Goal: Information Seeking & Learning: Learn about a topic

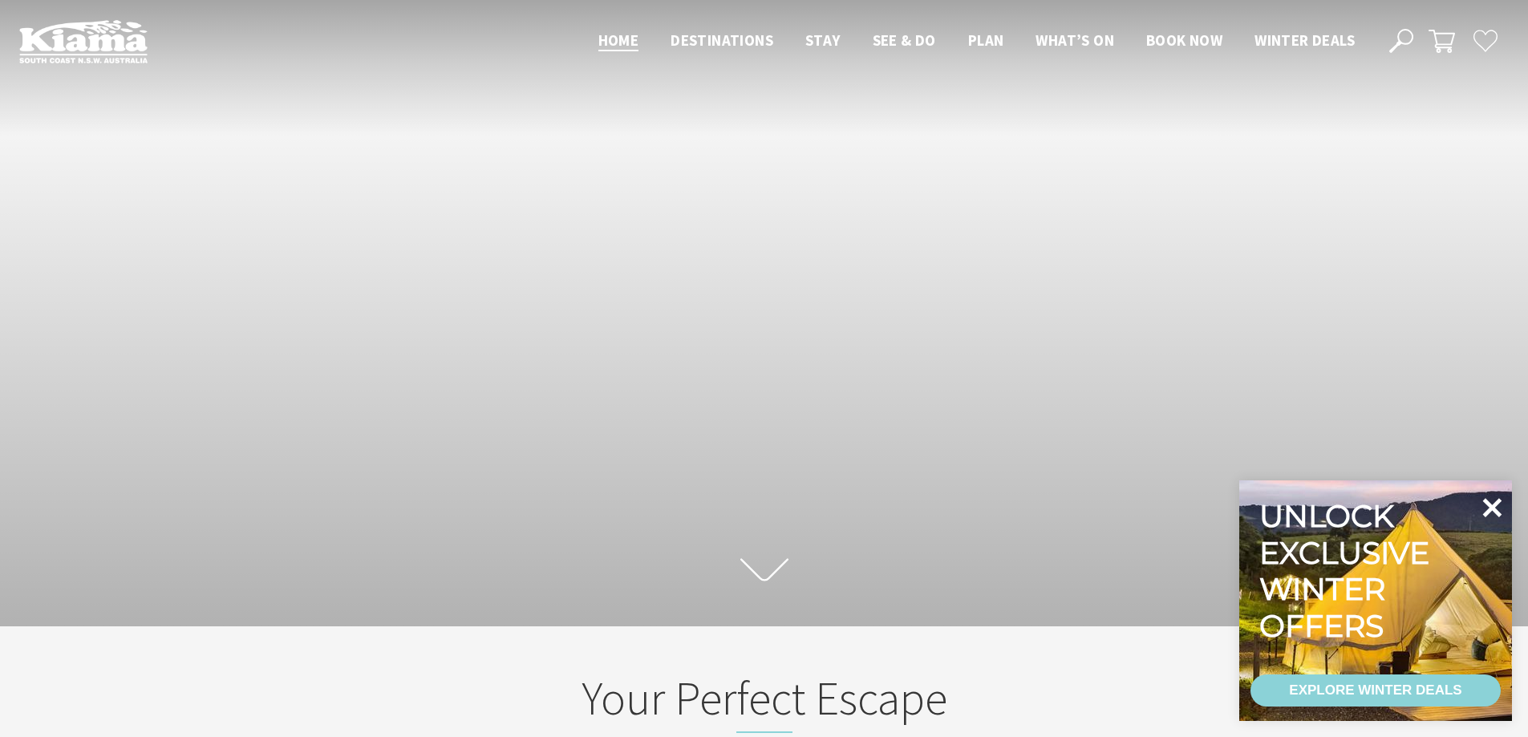
click at [1494, 506] on icon at bounding box center [1492, 507] width 19 height 19
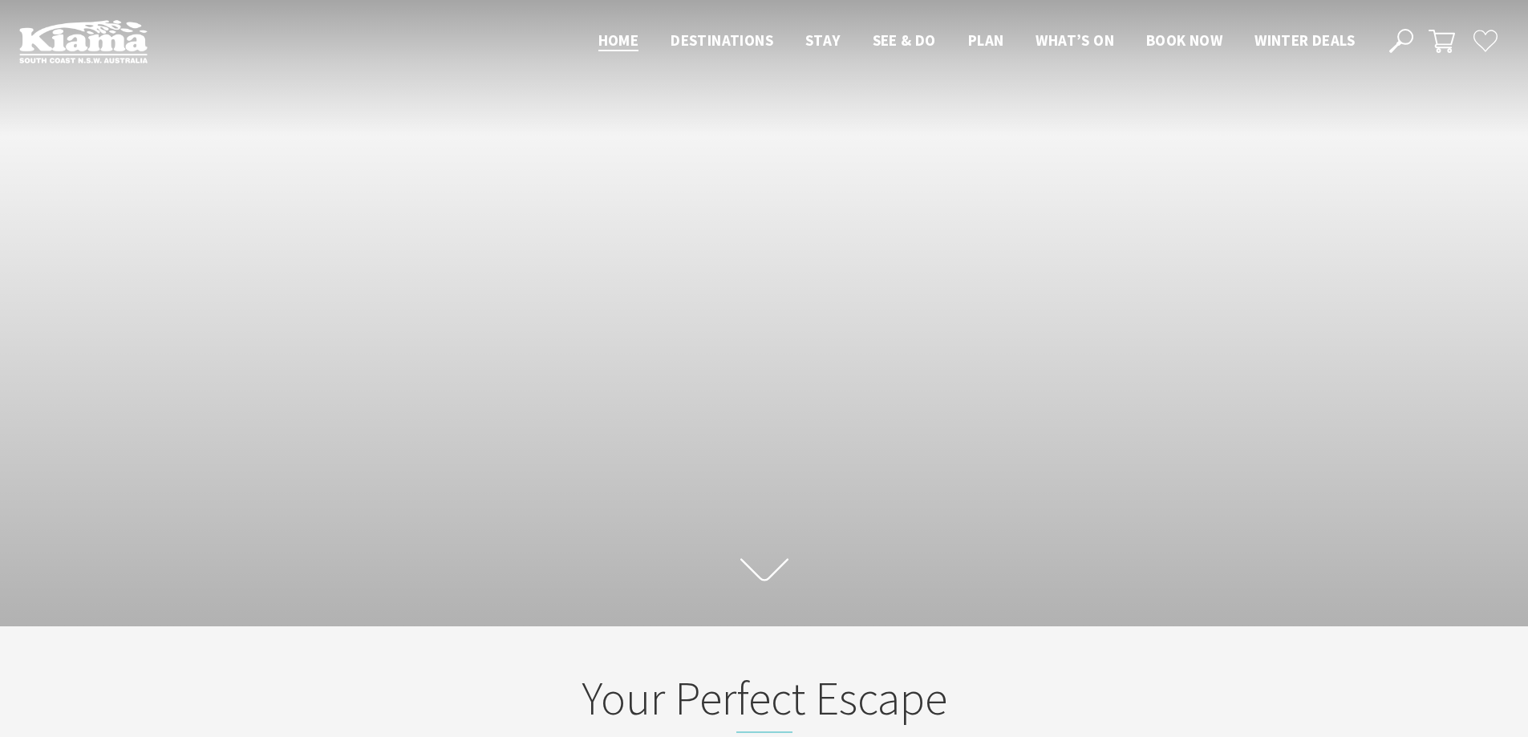
scroll to position [280, 1540]
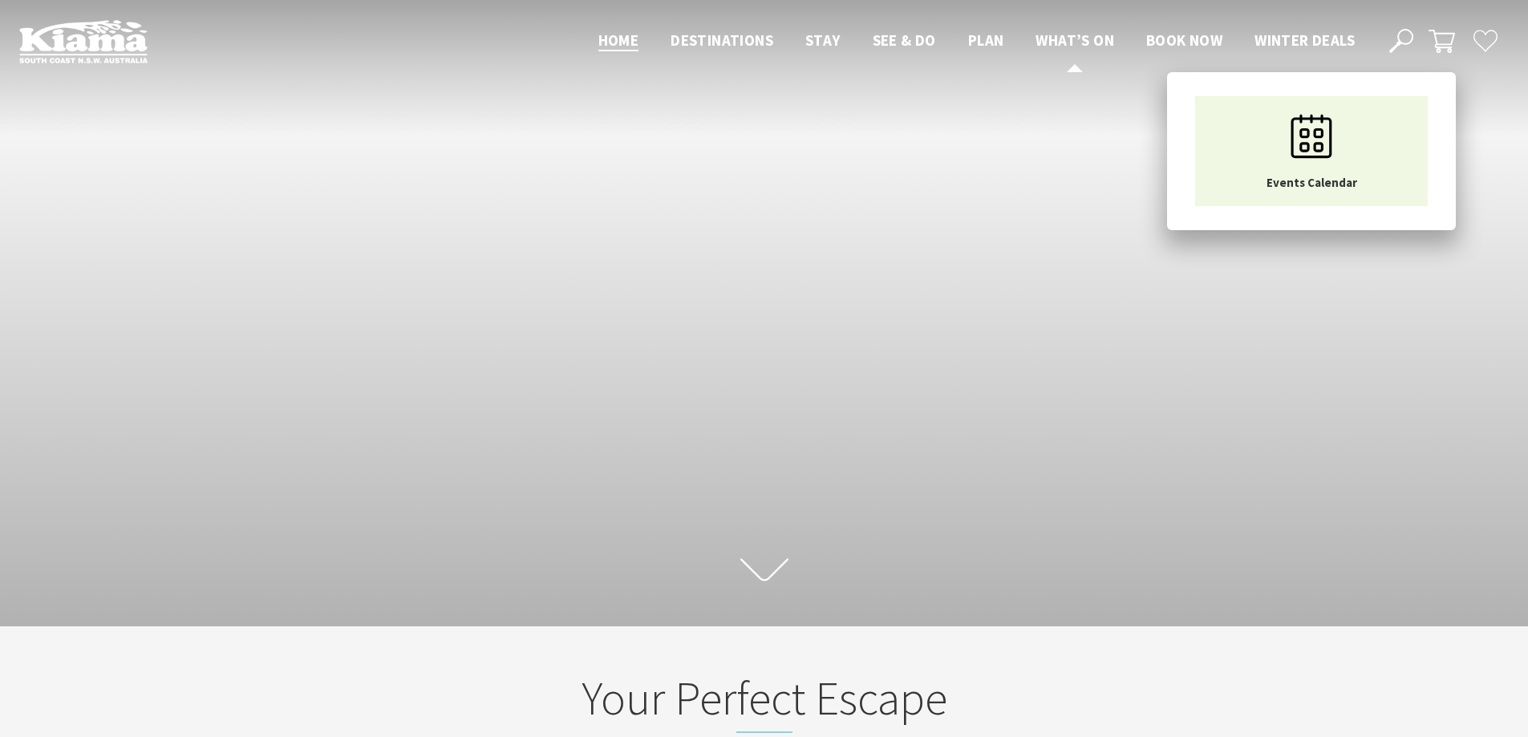
click at [1073, 37] on span "What’s On" at bounding box center [1074, 39] width 79 height 19
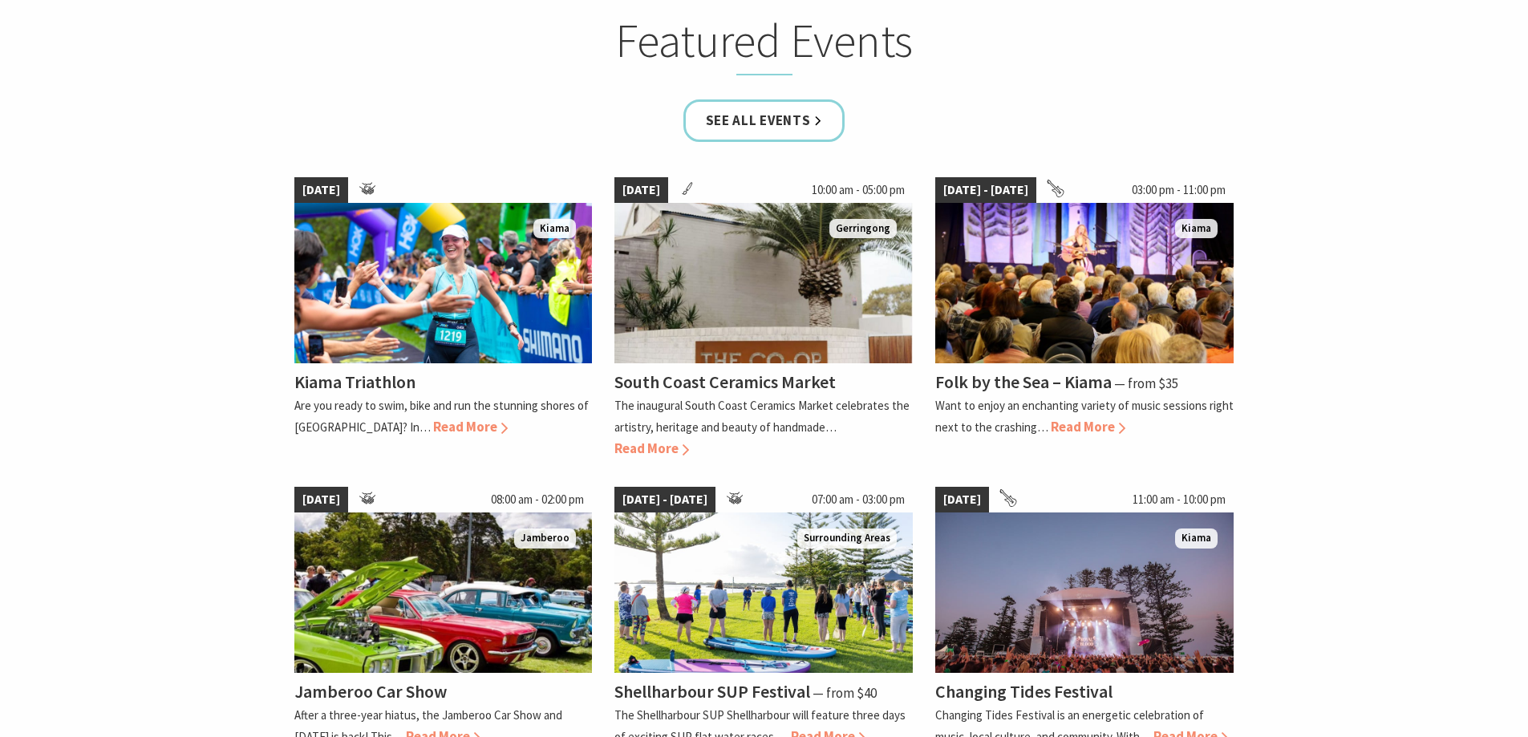
scroll to position [1043, 0]
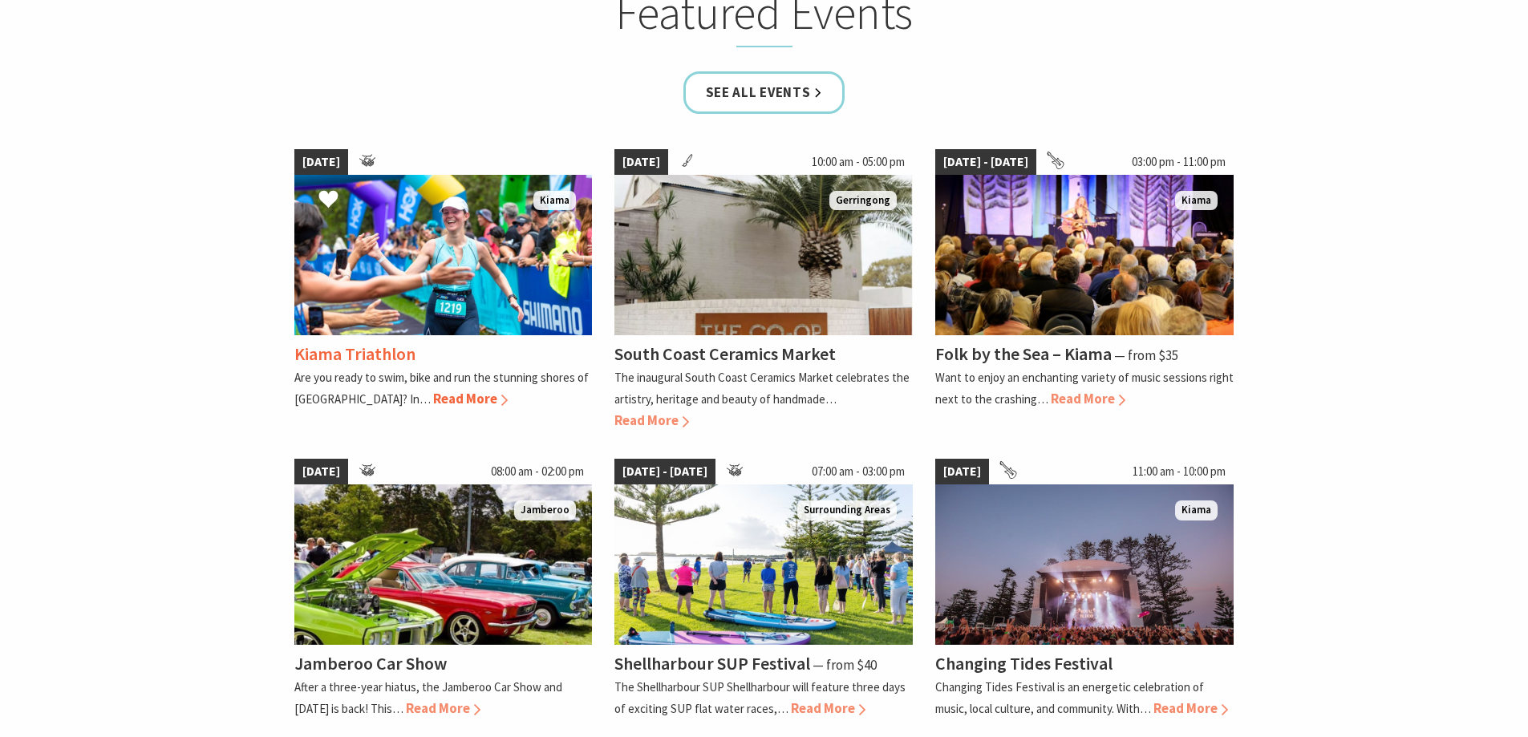
click at [433, 392] on span "Read More" at bounding box center [470, 399] width 75 height 18
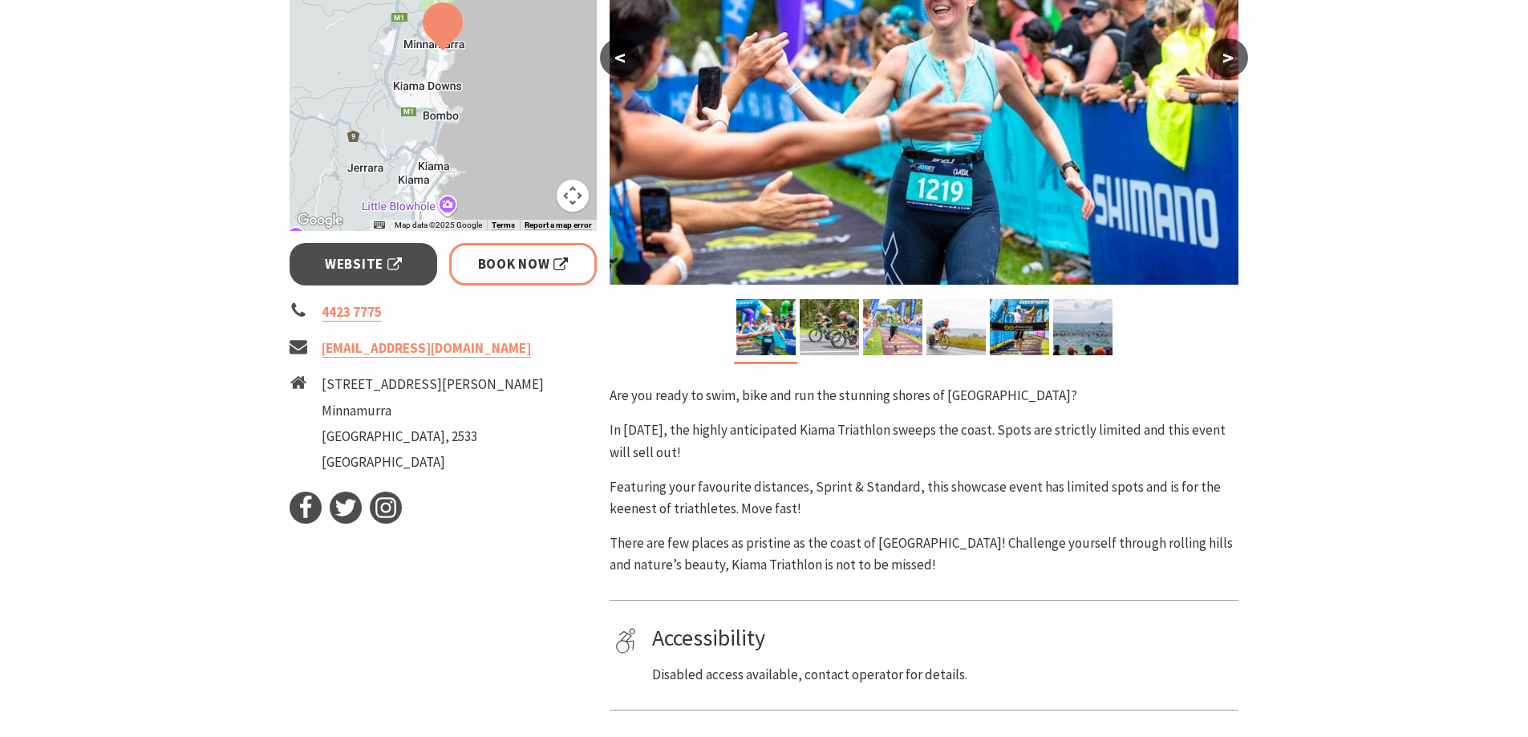
scroll to position [401, 0]
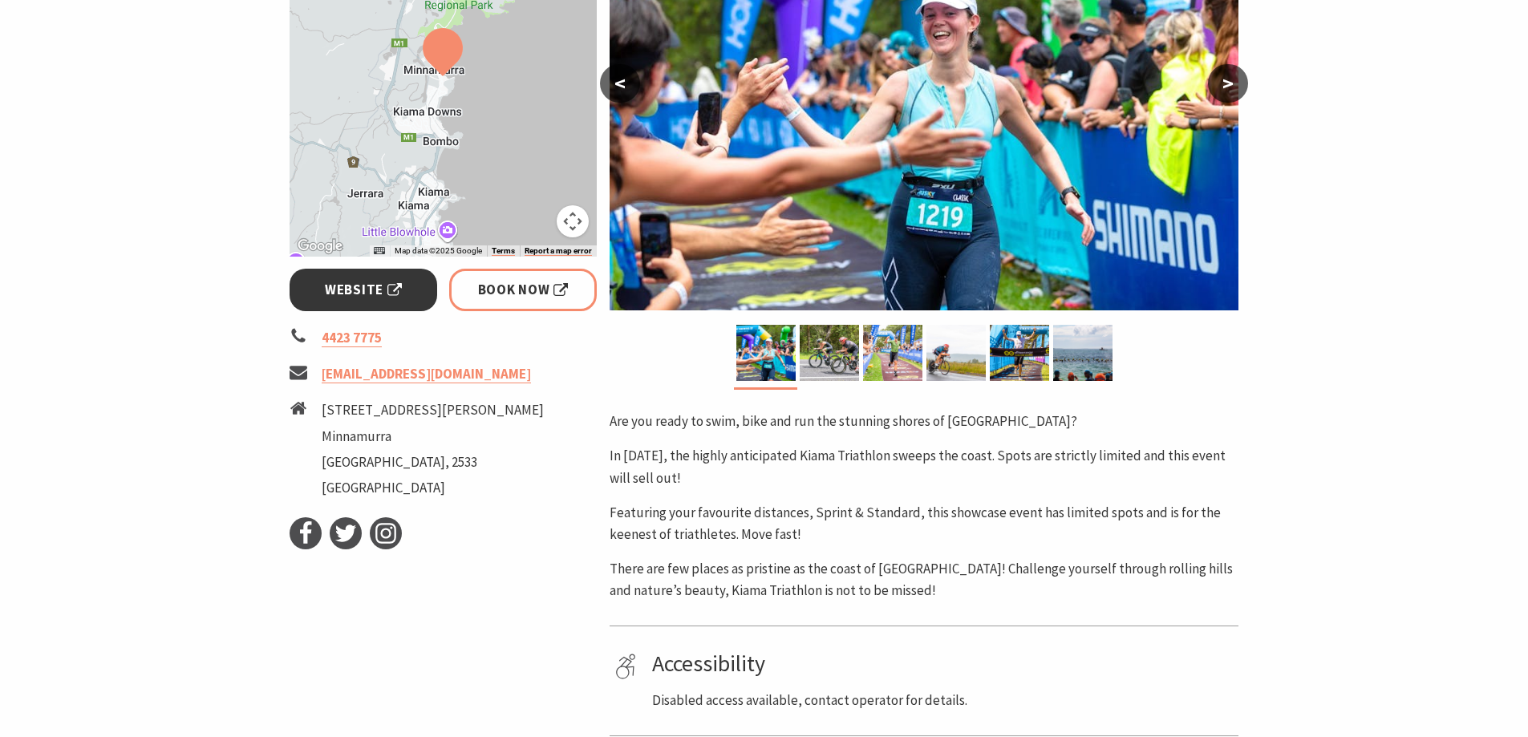
click at [391, 291] on span "Website" at bounding box center [363, 290] width 77 height 22
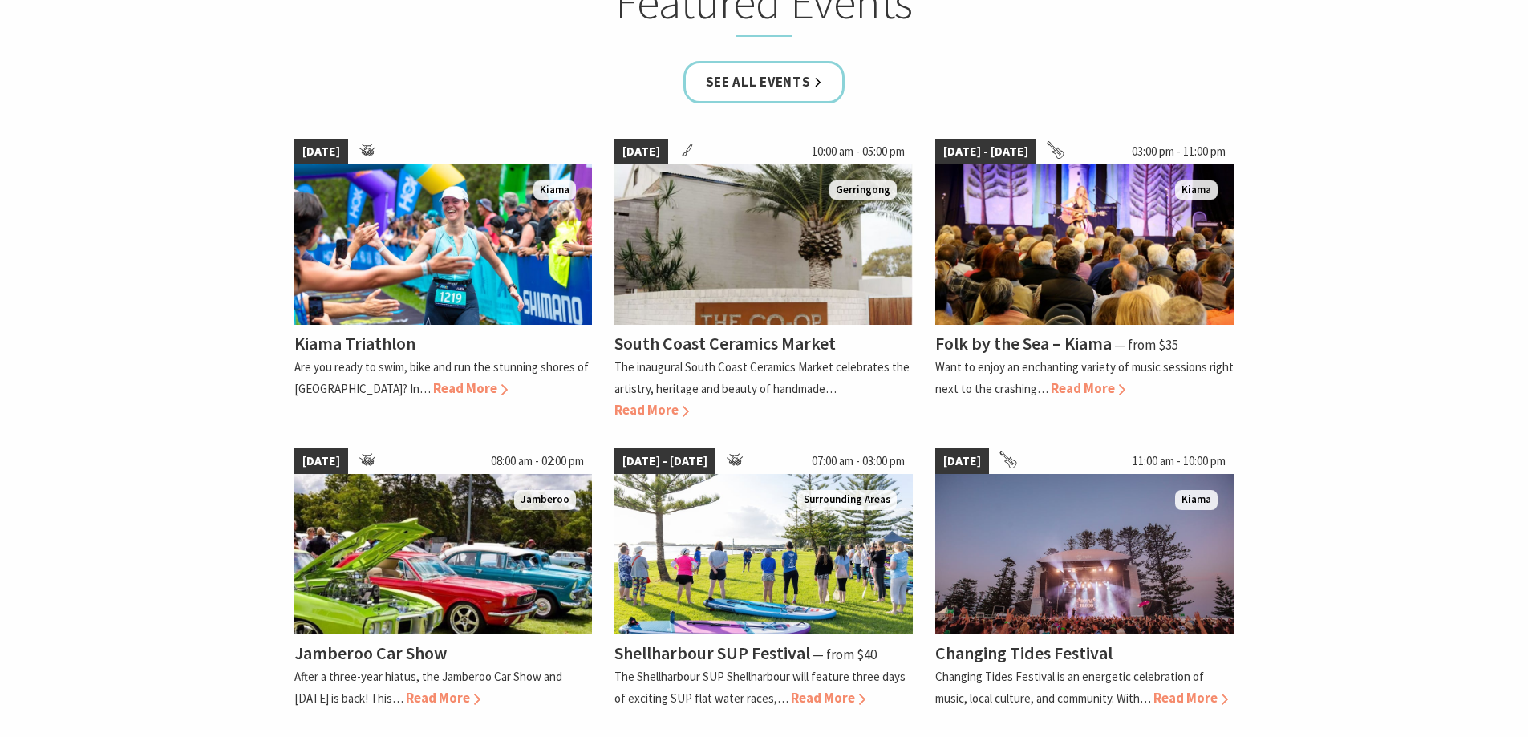
scroll to position [1044, 0]
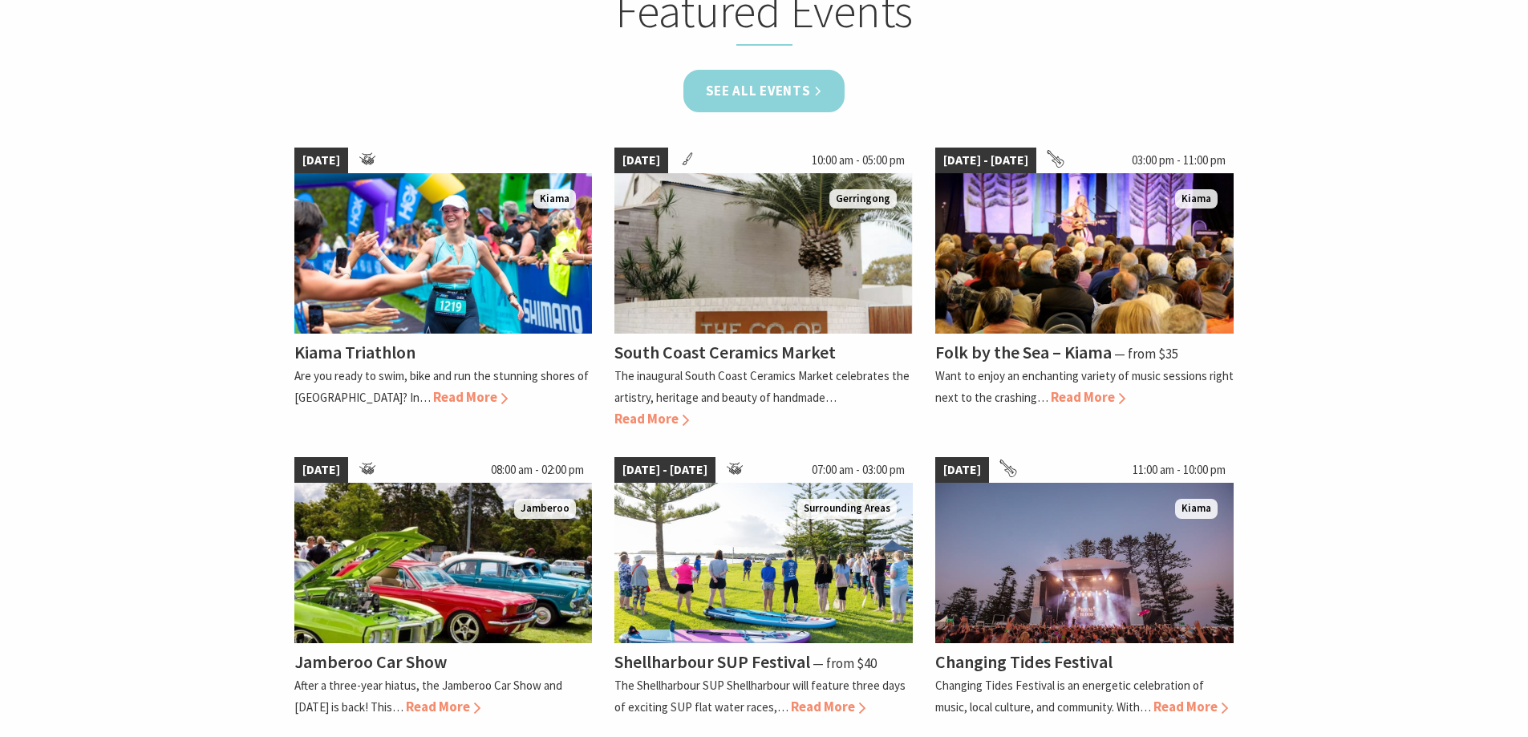
click at [790, 107] on link "See all Events" at bounding box center [764, 91] width 162 height 43
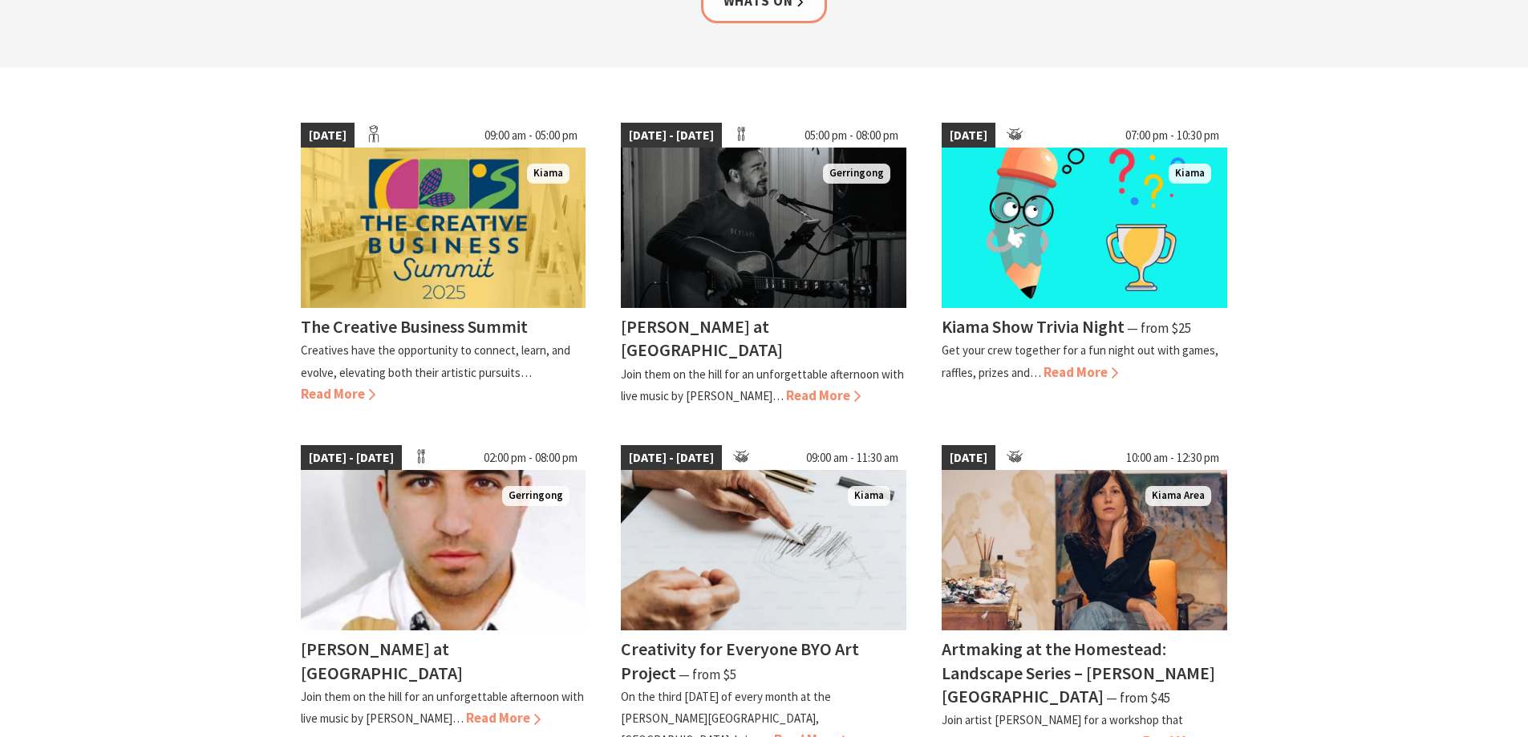
scroll to position [401, 0]
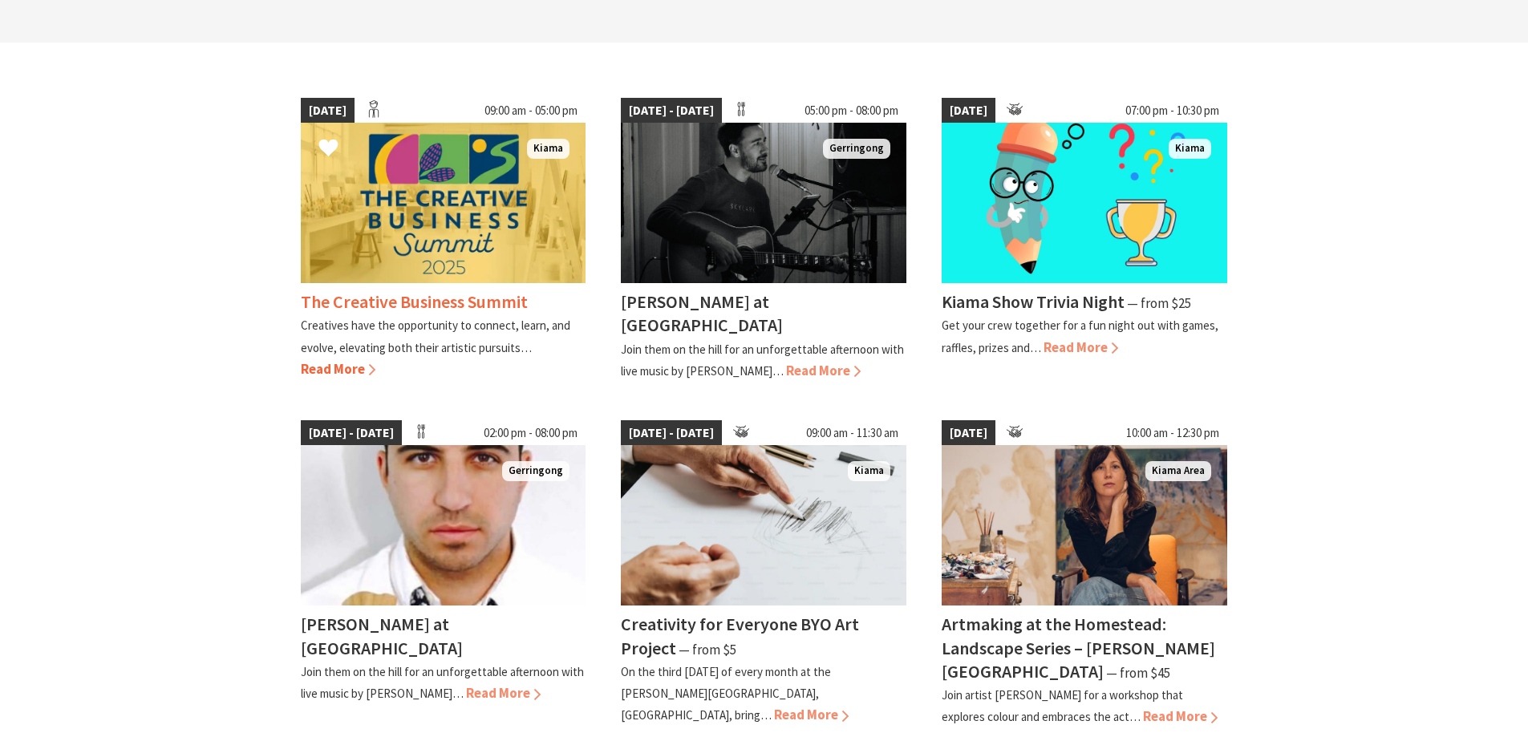
click at [334, 367] on span "Read More" at bounding box center [338, 369] width 75 height 18
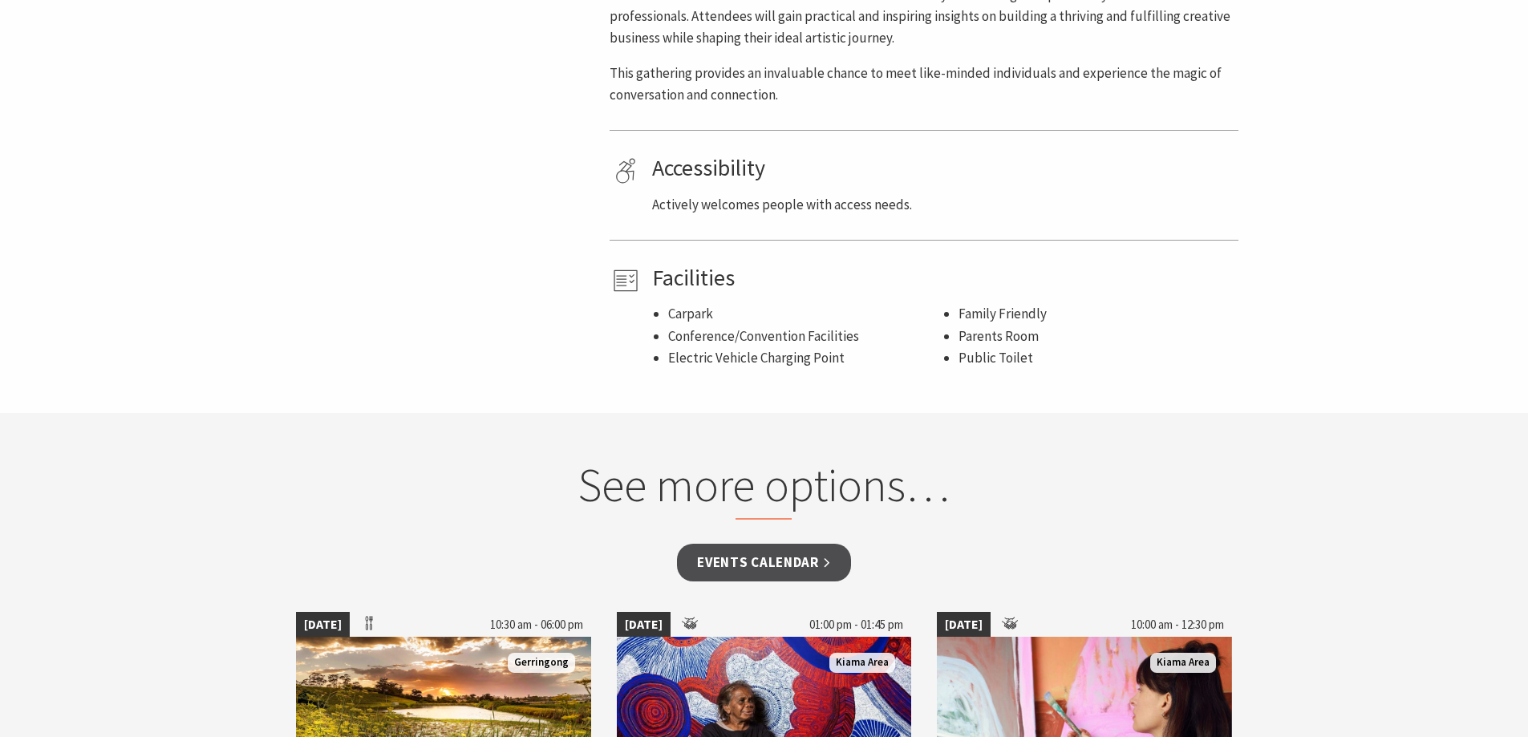
scroll to position [561, 0]
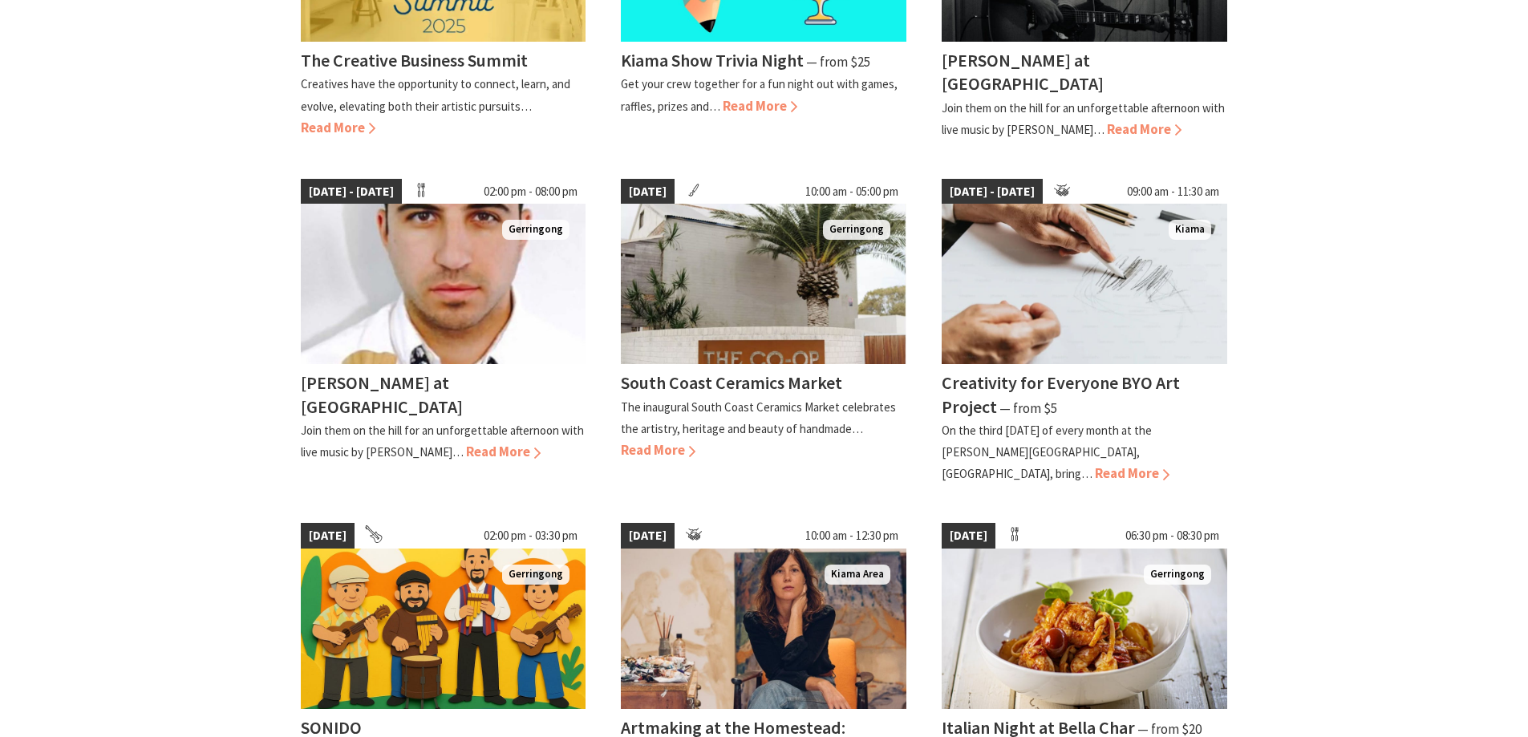
scroll to position [642, 0]
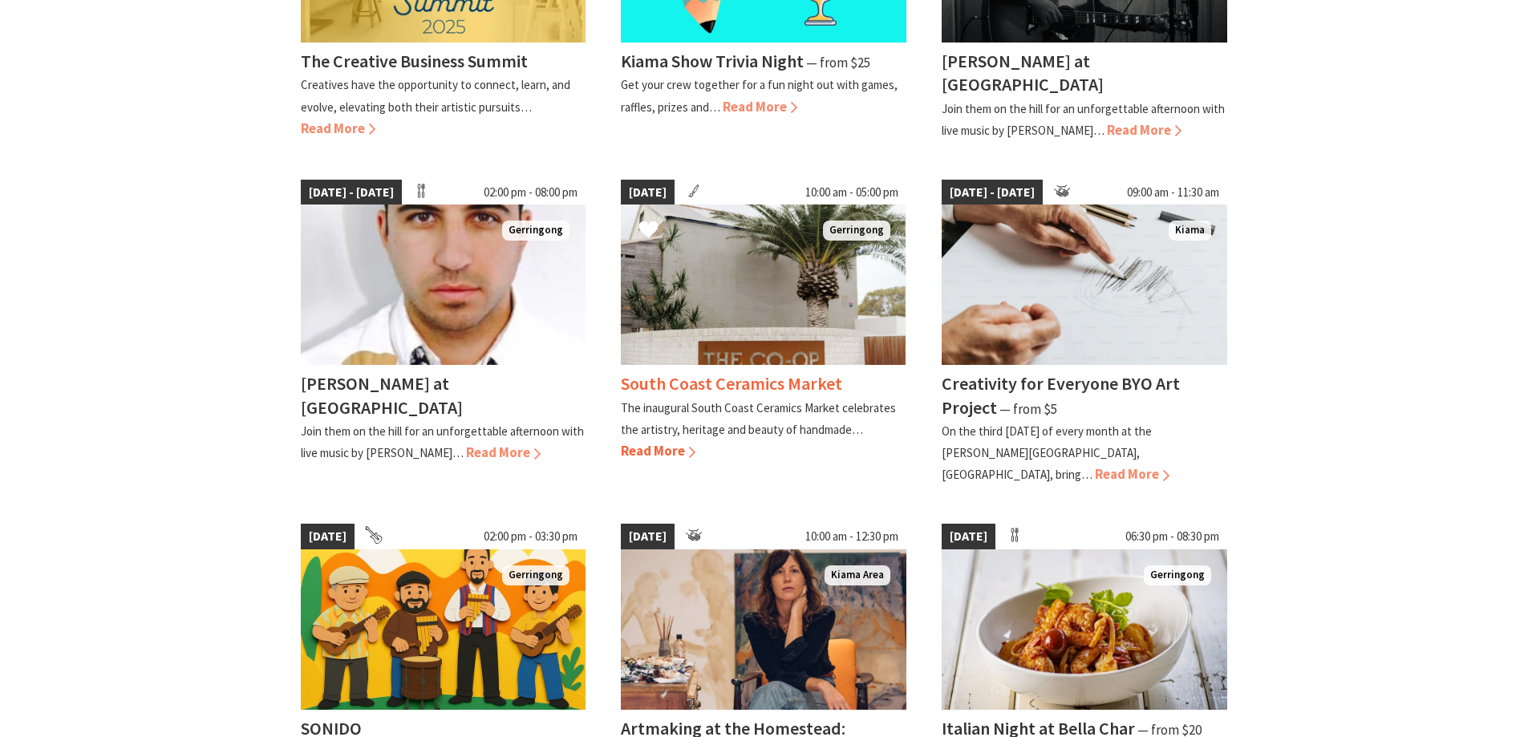
click at [646, 456] on span "Read More" at bounding box center [658, 451] width 75 height 18
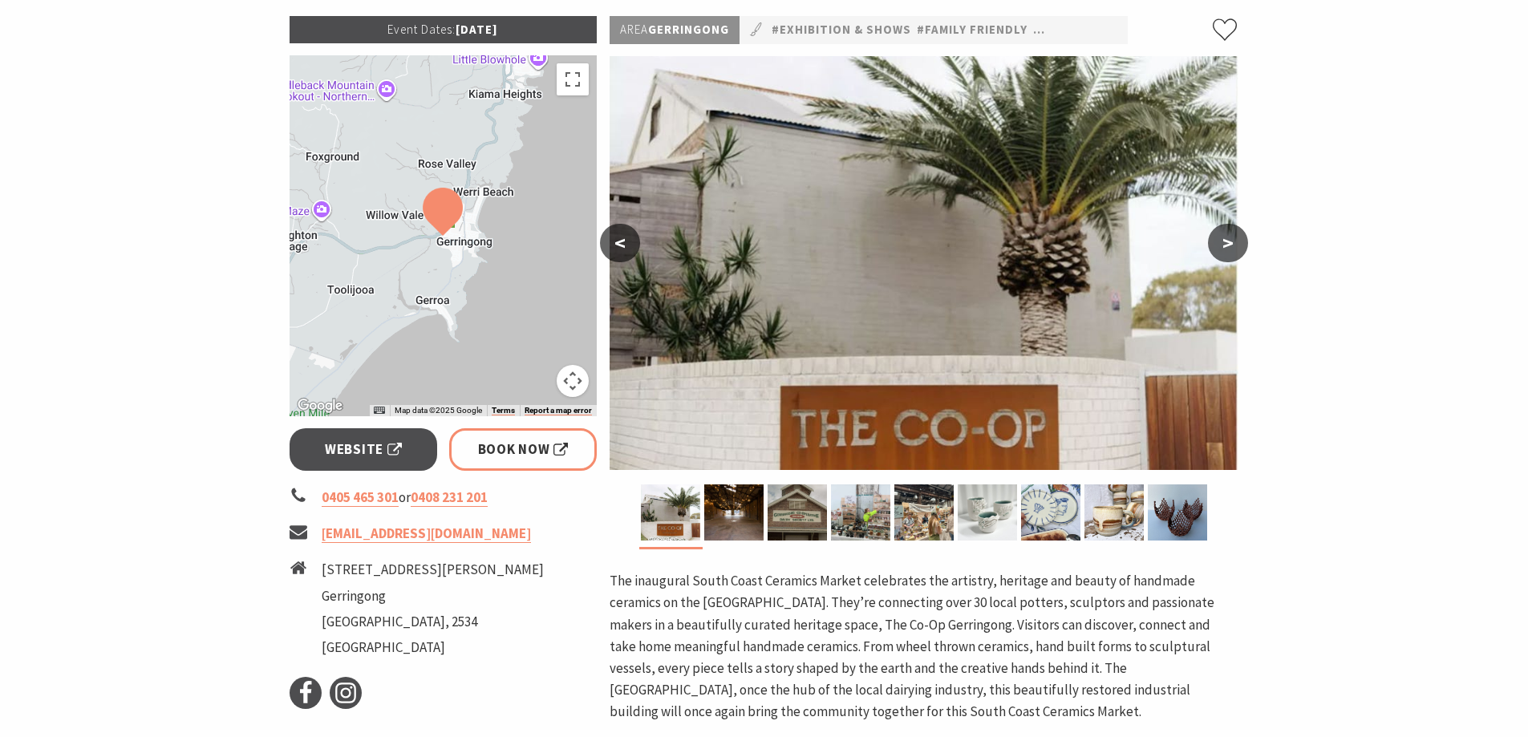
scroll to position [241, 0]
click at [367, 438] on link "Website" at bounding box center [364, 450] width 148 height 43
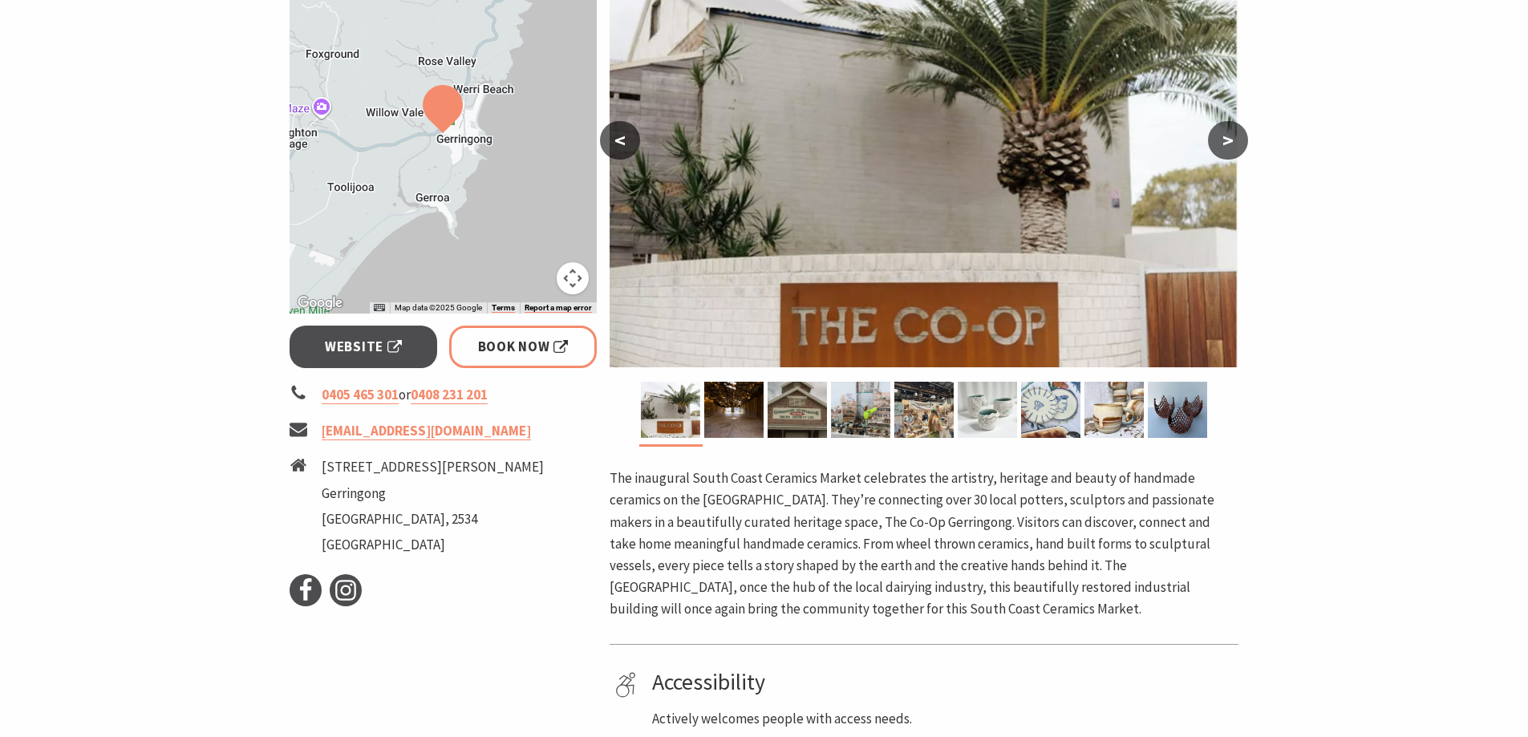
scroll to position [321, 0]
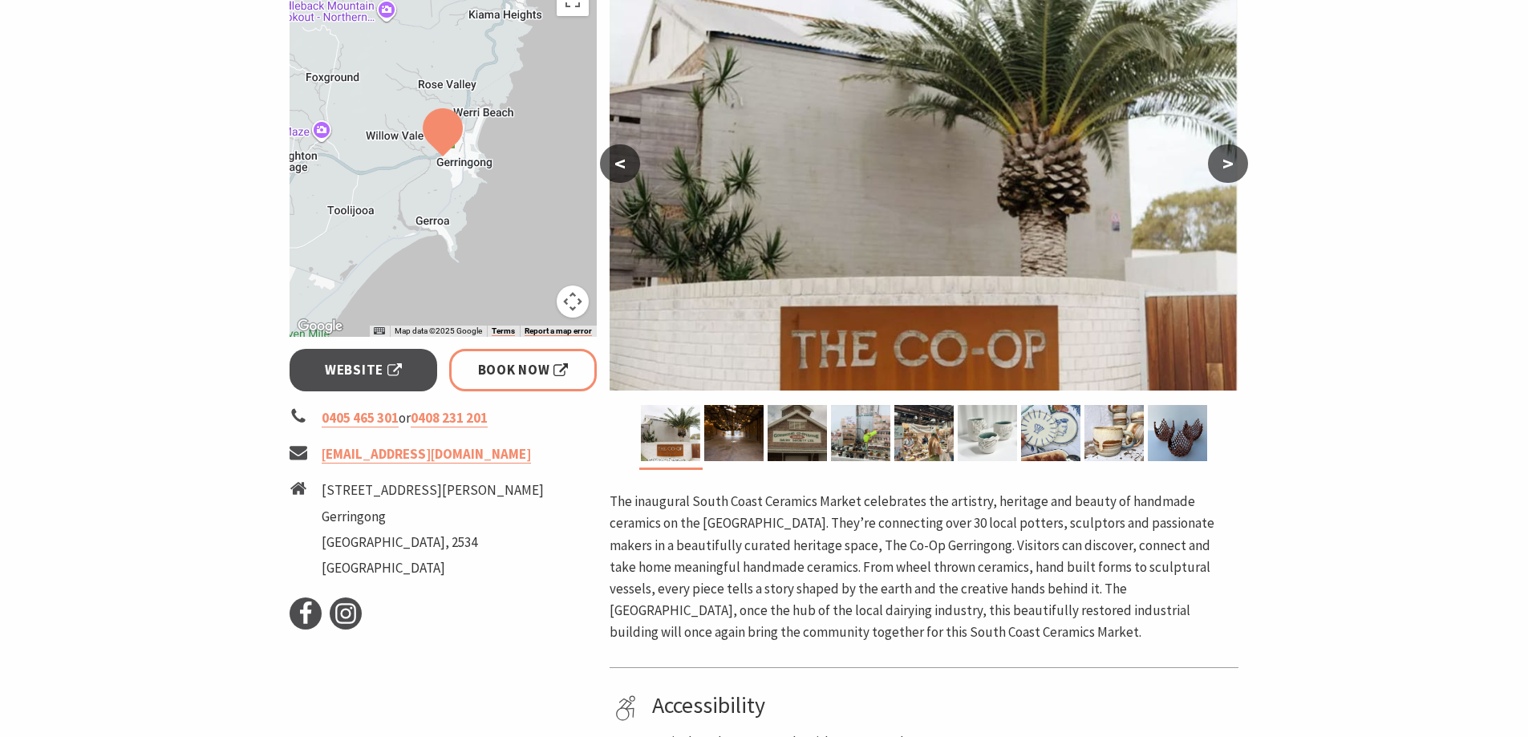
click at [607, 500] on div "Area Gerringong #Exhibition & Shows #Family Friendly #Festivals #Markets < > Ac…" at bounding box center [924, 422] width 642 height 971
drag, startPoint x: 610, startPoint y: 500, endPoint x: 861, endPoint y: 500, distance: 250.2
click at [861, 500] on p "The inaugural South Coast Ceramics Market celebrates the artistry, heritage and…" at bounding box center [924, 567] width 629 height 152
copy p "The inaugural South Coast Ceramics Market"
click at [299, 616] on icon at bounding box center [306, 614] width 24 height 24
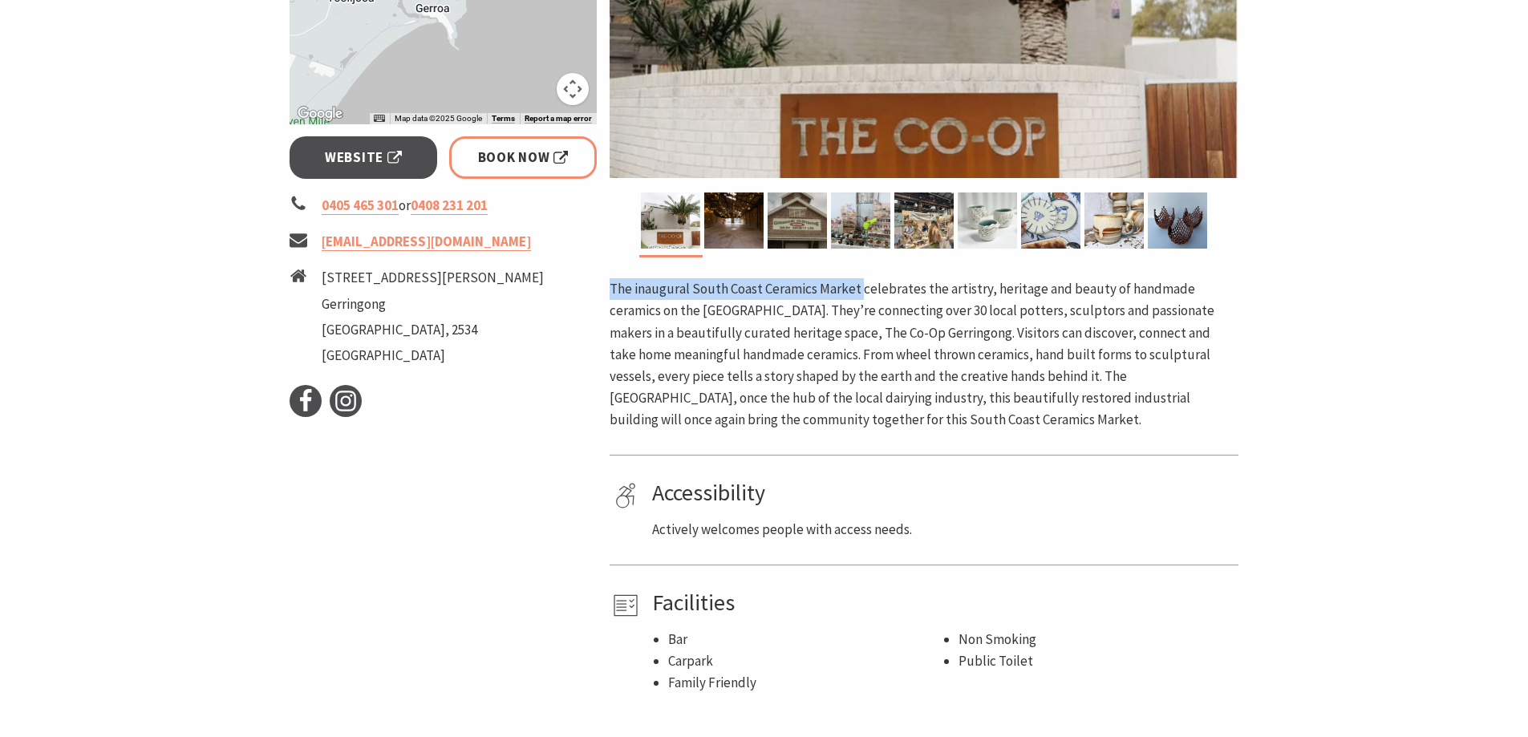
scroll to position [561, 0]
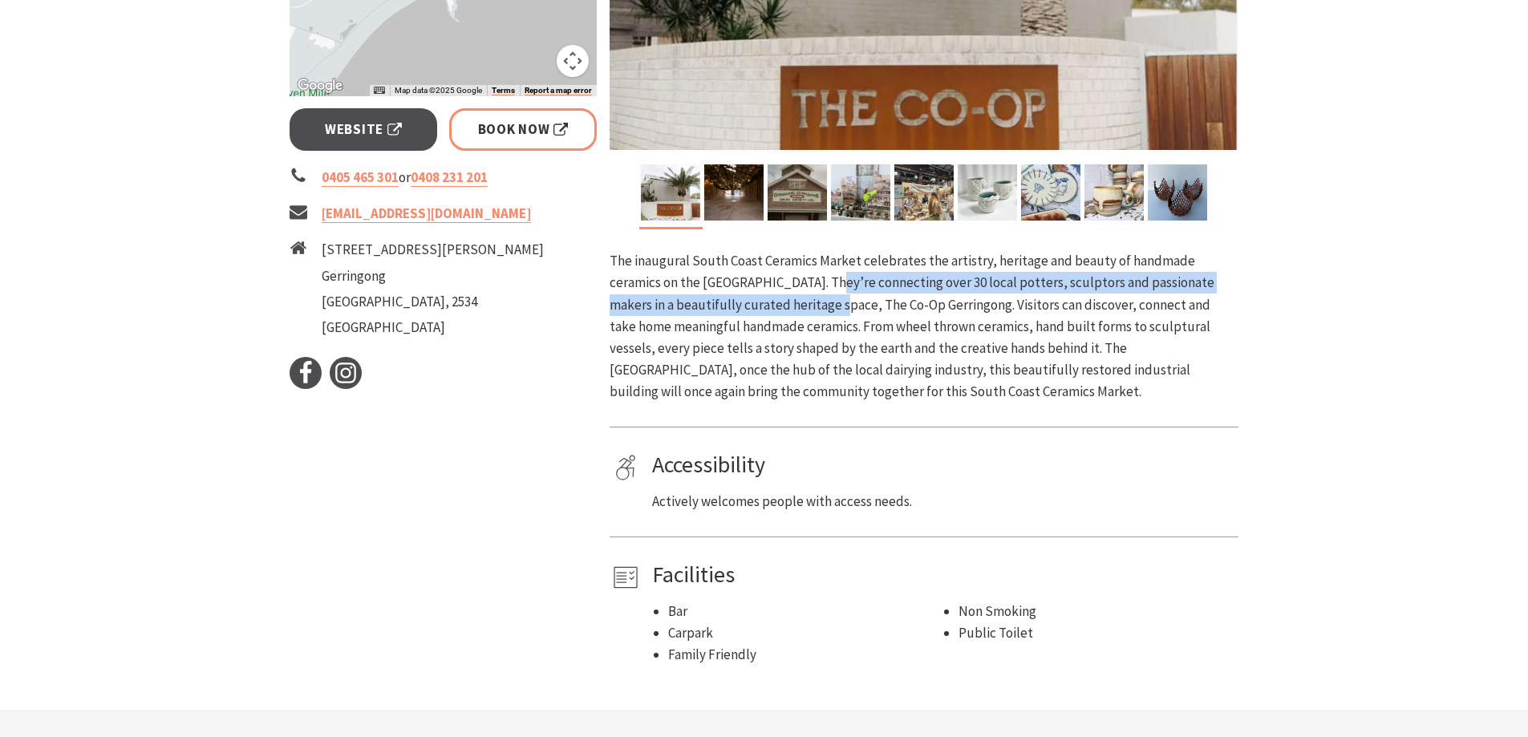
drag, startPoint x: 768, startPoint y: 282, endPoint x: 745, endPoint y: 303, distance: 31.2
click at [745, 303] on p "The inaugural South Coast Ceramics Market celebrates the artistry, heritage and…" at bounding box center [924, 326] width 629 height 152
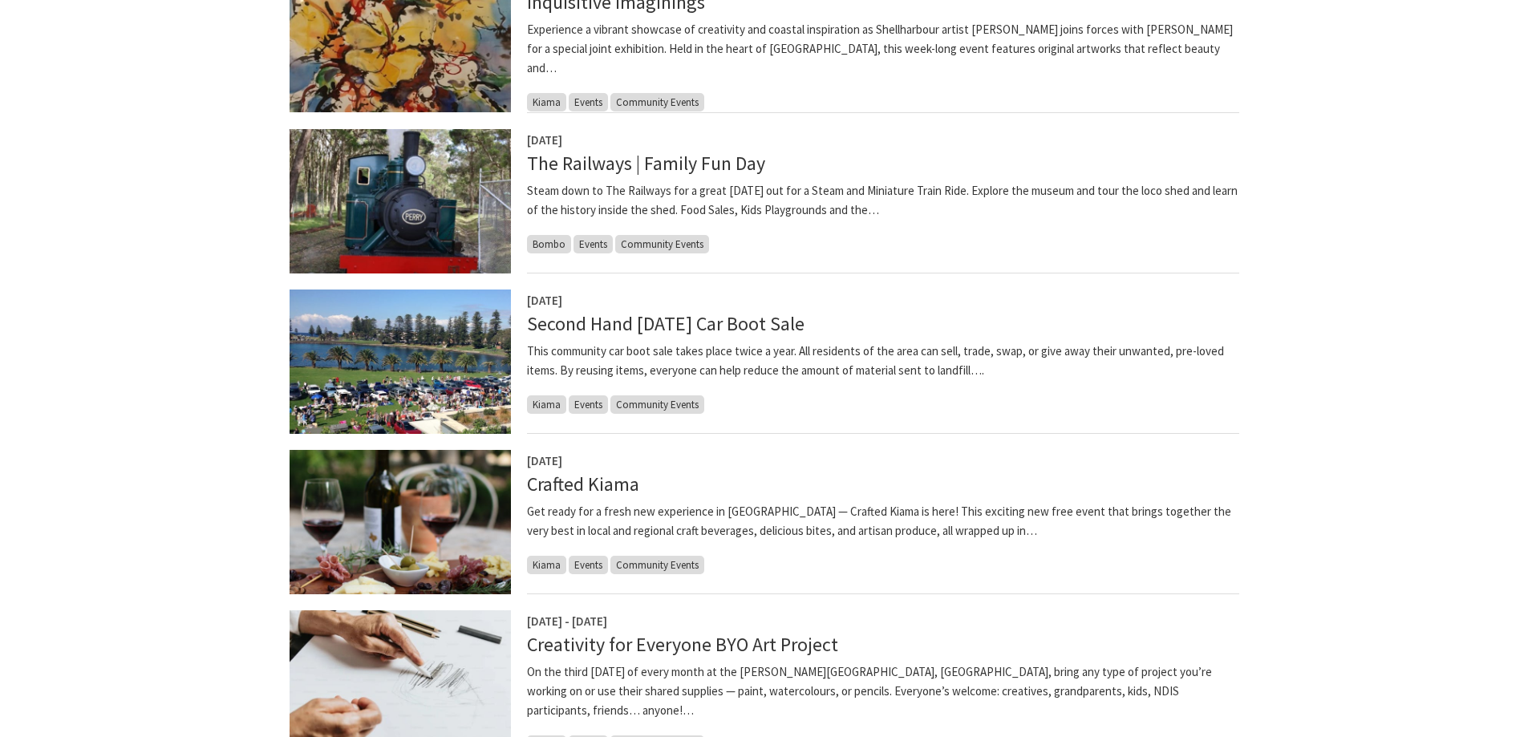
scroll to position [481, 0]
click at [724, 324] on link "Second Hand [DATE] Car Boot Sale" at bounding box center [666, 323] width 278 height 26
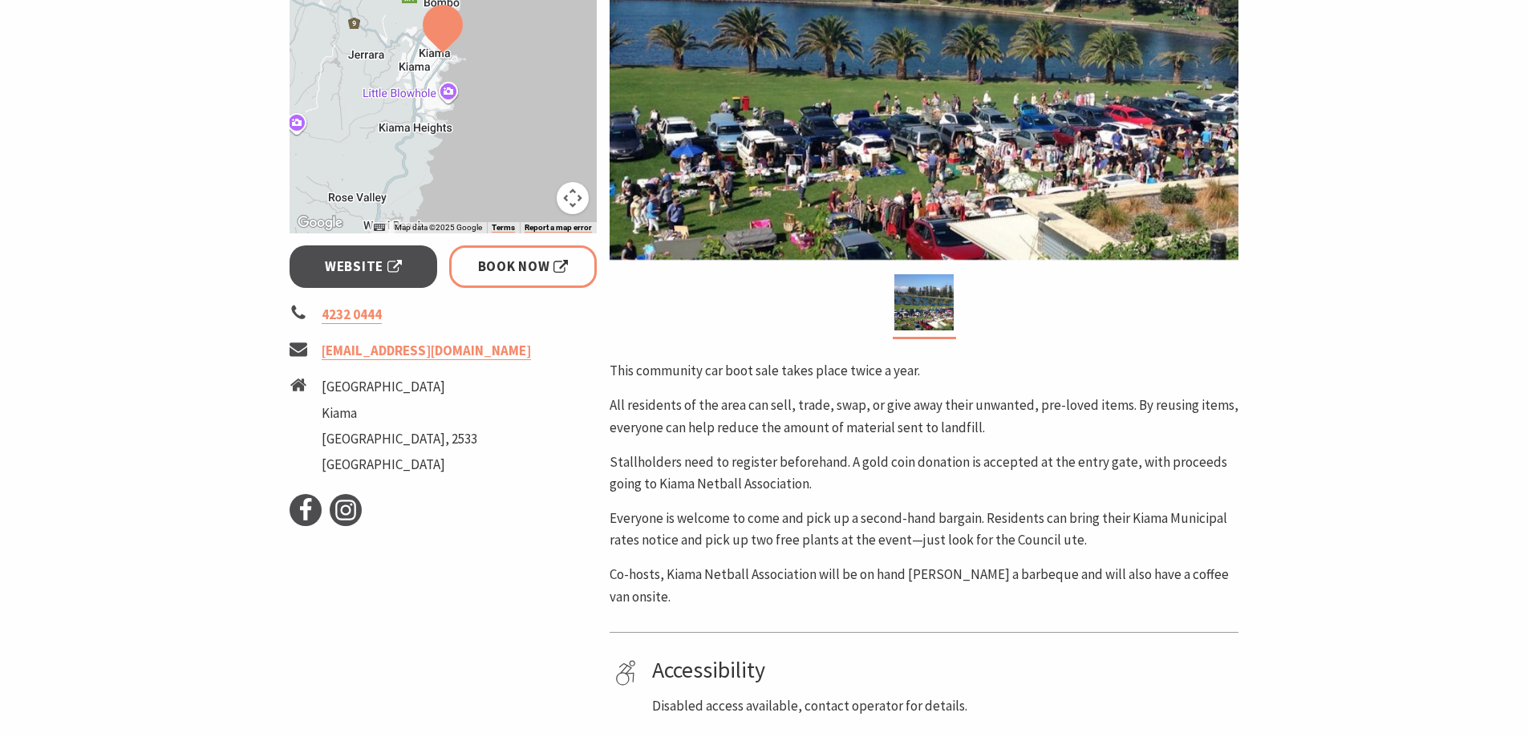
scroll to position [401, 0]
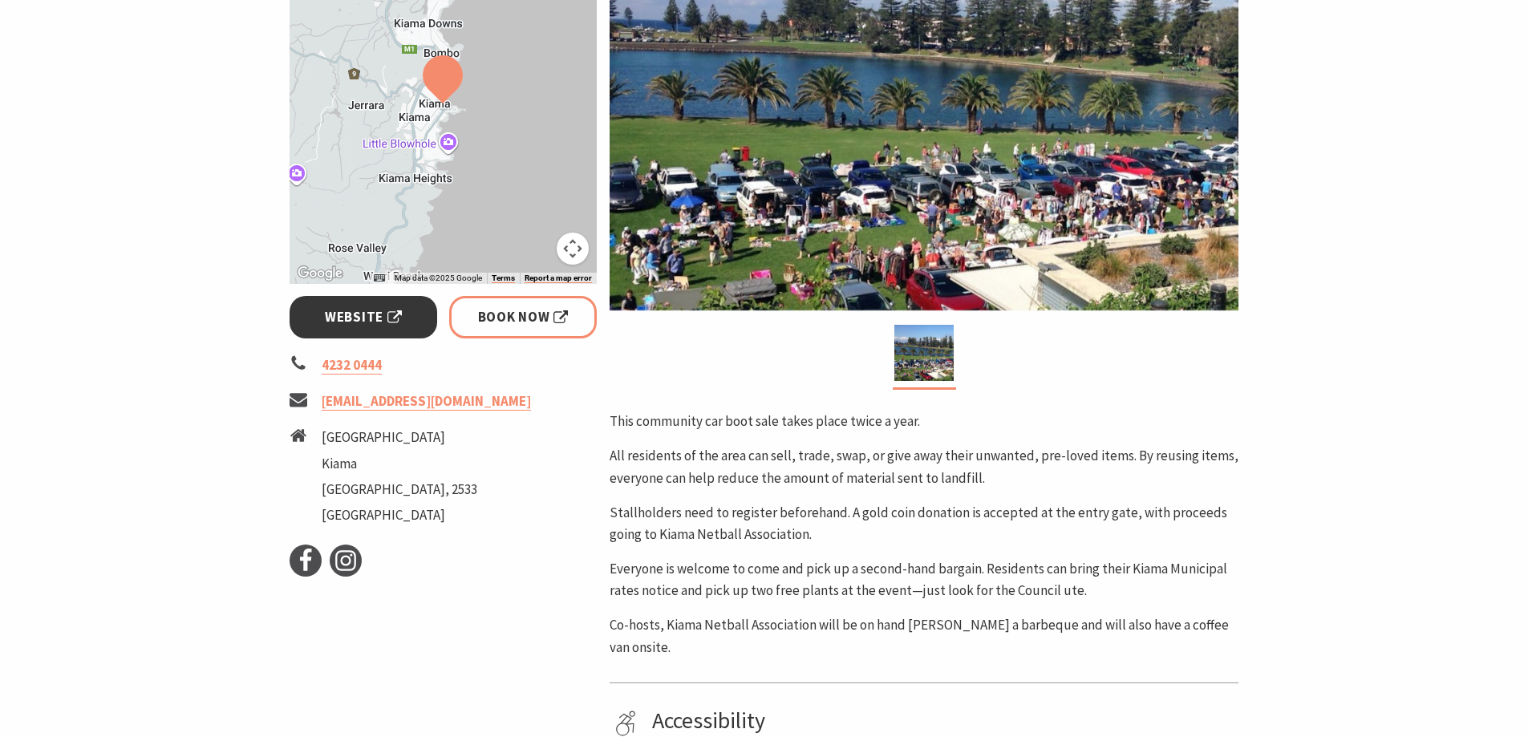
click at [344, 330] on link "Website" at bounding box center [364, 317] width 148 height 43
